Goal: Task Accomplishment & Management: Manage account settings

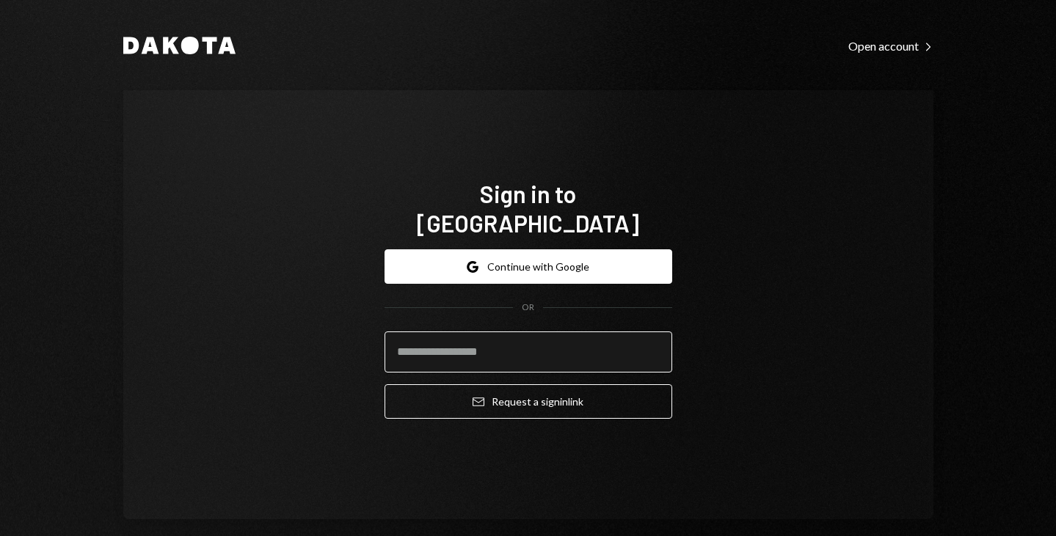
click at [447, 338] on input "email" at bounding box center [529, 352] width 288 height 41
type input "**********"
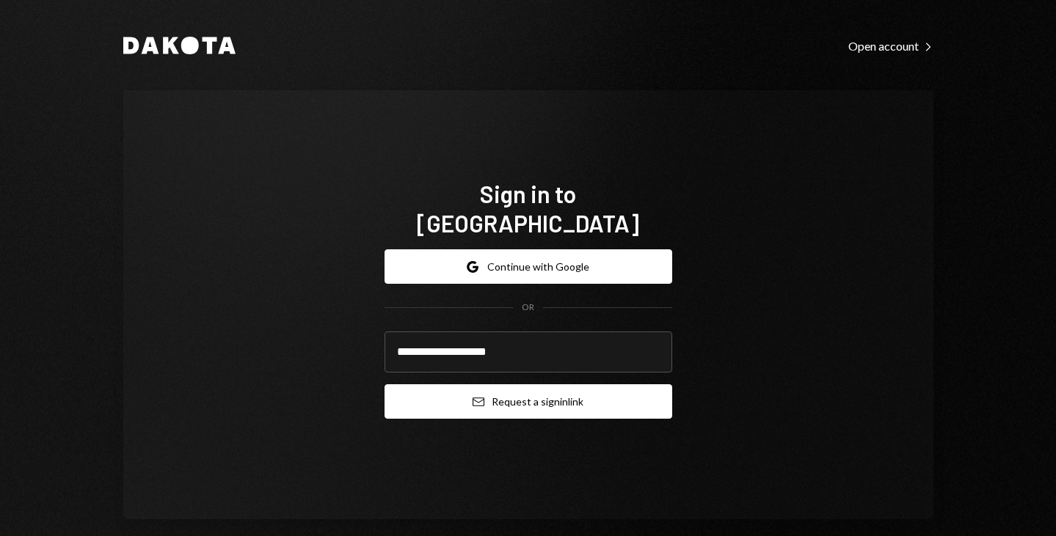
click at [475, 396] on icon "Email" at bounding box center [479, 402] width 12 height 12
